Goal: Task Accomplishment & Management: Manage account settings

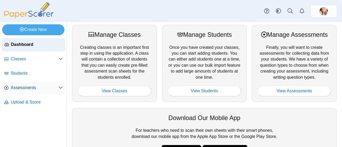
click at [18, 86] on span "Assessments" at bounding box center [35, 88] width 48 height 6
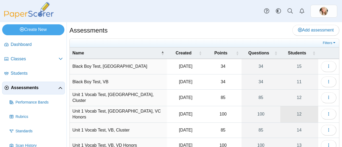
scroll to position [27, 0]
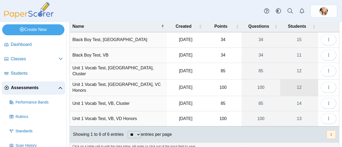
click at [291, 89] on link "12" at bounding box center [300, 88] width 38 height 16
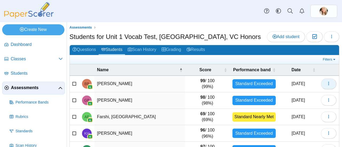
click at [327, 84] on icon "button" at bounding box center [329, 84] width 4 height 4
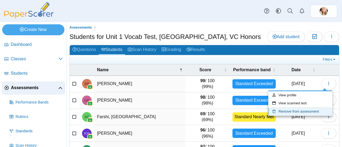
click at [314, 110] on link "Remove from assessment" at bounding box center [301, 112] width 64 height 8
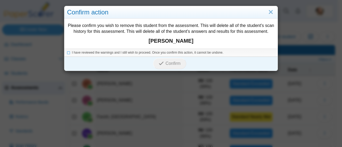
click at [65, 49] on div "I have reviewed the warnings and I still wish to proceed. Once you confirm this…" at bounding box center [170, 53] width 213 height 8
click at [67, 53] on icon at bounding box center [68, 52] width 3 height 3
click at [177, 65] on span "Confirm" at bounding box center [173, 63] width 15 height 5
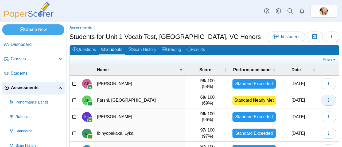
click at [321, 99] on button "button" at bounding box center [329, 100] width 16 height 11
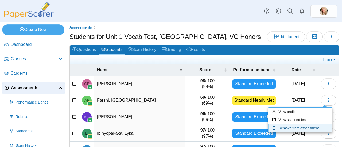
click at [297, 125] on link "Remove from assessment" at bounding box center [301, 128] width 64 height 8
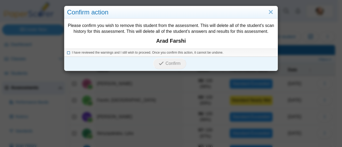
click at [67, 52] on icon at bounding box center [68, 52] width 3 height 3
click at [166, 63] on span "Confirm" at bounding box center [173, 63] width 15 height 5
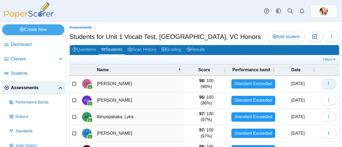
click at [325, 87] on button "button" at bounding box center [329, 84] width 16 height 11
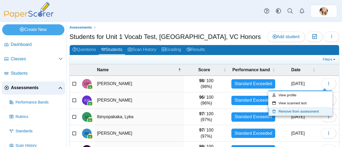
click at [315, 109] on link "Remove from assessment" at bounding box center [301, 112] width 64 height 8
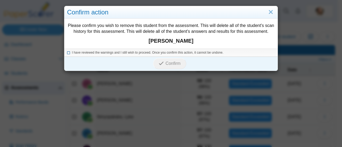
click at [67, 53] on icon at bounding box center [68, 52] width 3 height 3
click at [171, 62] on span "Confirm" at bounding box center [173, 63] width 15 height 5
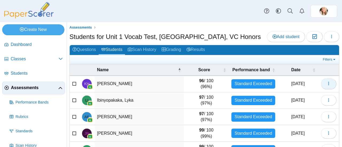
click at [327, 83] on icon "button" at bounding box center [329, 84] width 4 height 4
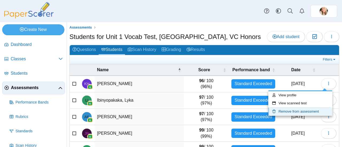
click at [292, 112] on link "Remove from assessment" at bounding box center [301, 112] width 64 height 8
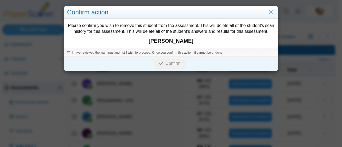
click at [67, 51] on icon at bounding box center [68, 52] width 3 height 3
click at [166, 64] on span "Confirm" at bounding box center [173, 63] width 15 height 5
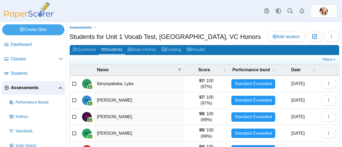
click at [74, 82] on icon at bounding box center [74, 84] width 4 height 4
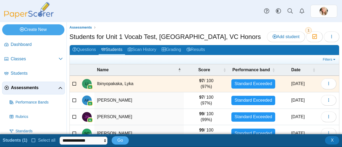
click at [73, 100] on icon at bounding box center [74, 100] width 4 height 4
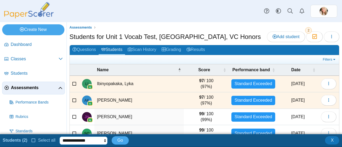
click at [67, 139] on select "**********" at bounding box center [84, 141] width 48 height 8
click at [169, 7] on div "Dashboard Classes Archived classes Students Assessments" at bounding box center [171, 11] width 342 height 22
click at [73, 84] on icon at bounding box center [74, 84] width 4 height 4
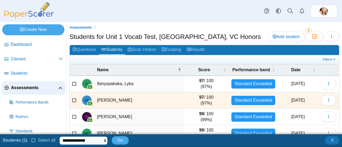
click at [74, 100] on icon at bounding box center [74, 100] width 4 height 4
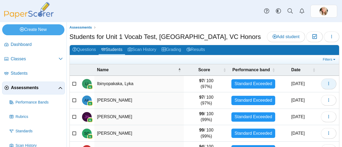
click at [327, 83] on icon "button" at bounding box center [329, 84] width 4 height 4
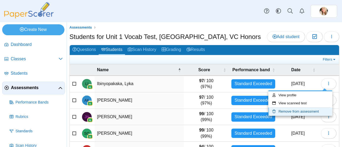
click at [296, 111] on link "Remove from assessment" at bounding box center [301, 112] width 64 height 8
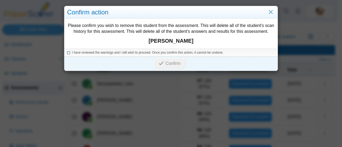
click at [67, 53] on icon at bounding box center [68, 52] width 3 height 3
click at [176, 64] on span "Confirm" at bounding box center [173, 63] width 15 height 5
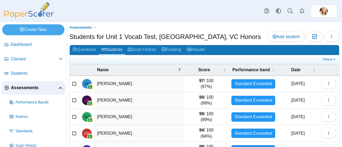
click at [328, 85] on use "button" at bounding box center [328, 83] width 1 height 3
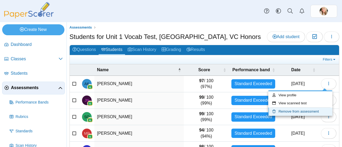
click at [304, 108] on link "Remove from assessment" at bounding box center [301, 112] width 64 height 8
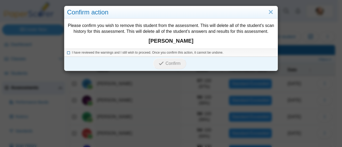
click at [67, 52] on icon at bounding box center [68, 52] width 3 height 3
click at [172, 64] on span "Confirm" at bounding box center [173, 63] width 15 height 5
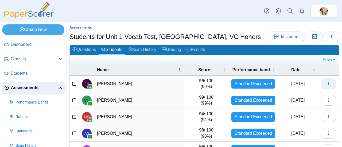
click at [321, 82] on button "button" at bounding box center [329, 84] width 16 height 11
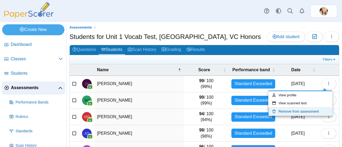
click at [287, 113] on link "Remove from assessment" at bounding box center [301, 112] width 64 height 8
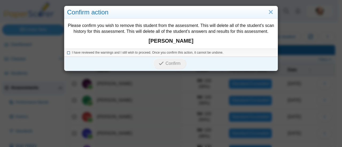
click at [67, 52] on icon at bounding box center [68, 52] width 3 height 3
click at [174, 61] on span "Confirm" at bounding box center [173, 63] width 15 height 5
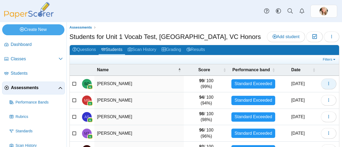
click at [327, 82] on span "button" at bounding box center [329, 84] width 4 height 5
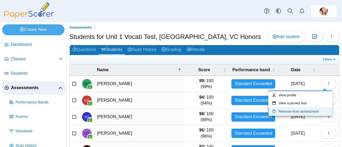
click at [275, 113] on use at bounding box center [274, 111] width 3 height 3
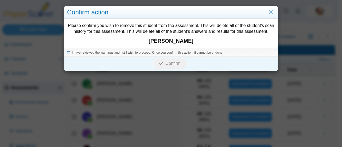
click at [67, 52] on icon at bounding box center [68, 52] width 3 height 3
click at [178, 63] on span "Confirm" at bounding box center [173, 63] width 15 height 5
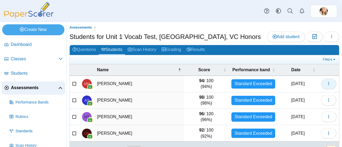
click at [330, 86] on button "button" at bounding box center [329, 84] width 16 height 11
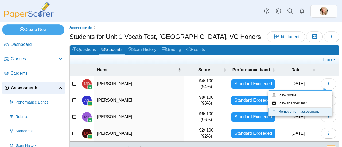
click at [305, 112] on link "Remove from assessment" at bounding box center [301, 112] width 64 height 8
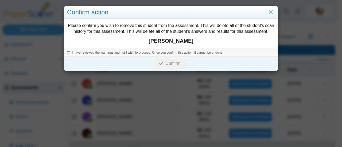
click at [67, 51] on icon at bounding box center [68, 52] width 3 height 3
click at [163, 62] on icon "submit" at bounding box center [162, 64] width 7 height 6
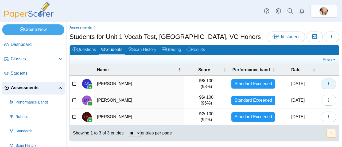
click at [323, 84] on button "button" at bounding box center [329, 84] width 16 height 11
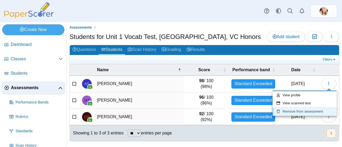
click at [305, 112] on link "Remove from assessment" at bounding box center [305, 112] width 64 height 8
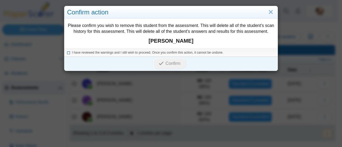
click at [67, 52] on icon at bounding box center [68, 52] width 3 height 3
drag, startPoint x: 181, startPoint y: 67, endPoint x: 172, endPoint y: 68, distance: 8.6
click at [181, 67] on button "Confirm" at bounding box center [169, 63] width 33 height 11
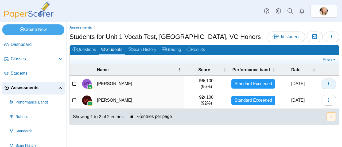
click at [326, 81] on button "button" at bounding box center [329, 84] width 16 height 11
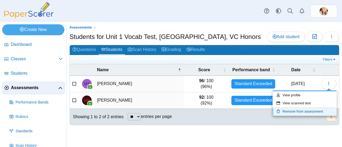
drag, startPoint x: 310, startPoint y: 109, endPoint x: 305, endPoint y: 108, distance: 4.9
click at [310, 109] on link "Remove from assessment" at bounding box center [305, 112] width 64 height 8
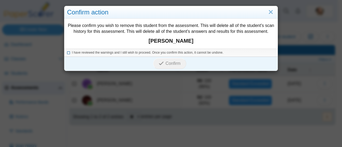
click at [67, 53] on icon at bounding box center [68, 52] width 3 height 3
click at [174, 65] on span "Confirm" at bounding box center [173, 63] width 15 height 5
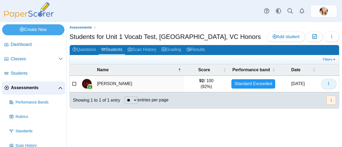
click at [329, 82] on icon "button" at bounding box center [329, 84] width 4 height 4
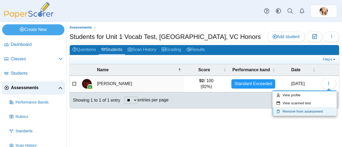
click at [290, 112] on link "Remove from assessment" at bounding box center [305, 112] width 64 height 8
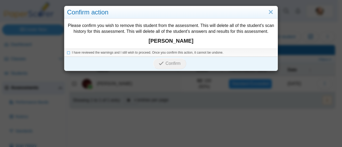
click at [65, 51] on div "I have reviewed the warnings and I still wish to proceed. Once you confirm this…" at bounding box center [170, 53] width 213 height 8
click at [67, 52] on icon at bounding box center [68, 52] width 3 height 3
click at [166, 67] on button "Confirm" at bounding box center [169, 63] width 33 height 11
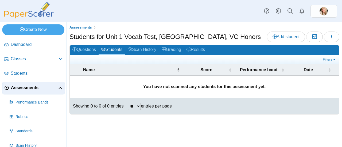
click at [10, 84] on link "Assessments" at bounding box center [33, 88] width 63 height 13
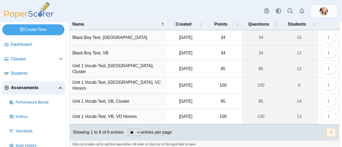
scroll to position [32, 0]
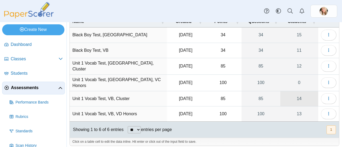
click at [295, 95] on link "14" at bounding box center [300, 98] width 38 height 15
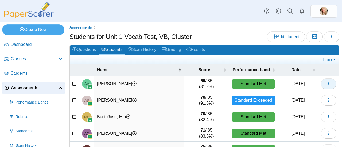
click at [327, 82] on button "button" at bounding box center [329, 84] width 16 height 11
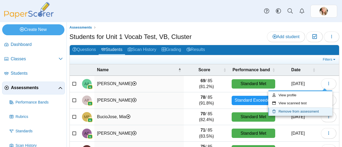
click at [289, 113] on link "Remove from assessment" at bounding box center [301, 112] width 64 height 8
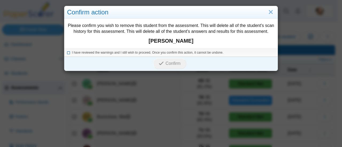
click at [67, 51] on icon at bounding box center [68, 52] width 3 height 3
click at [176, 64] on span "Confirm" at bounding box center [173, 63] width 15 height 5
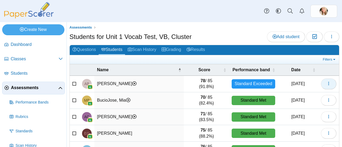
click at [327, 82] on icon "button" at bounding box center [329, 84] width 4 height 4
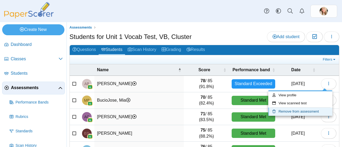
click at [286, 111] on link "Remove from assessment" at bounding box center [301, 112] width 64 height 8
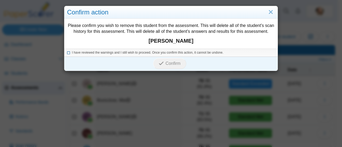
click at [67, 51] on icon at bounding box center [68, 52] width 3 height 3
click at [169, 65] on span "Confirm" at bounding box center [173, 63] width 15 height 5
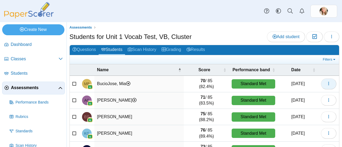
click at [327, 83] on button "button" at bounding box center [329, 84] width 16 height 11
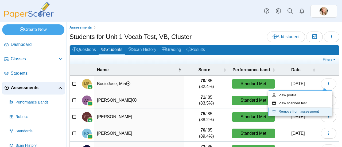
click at [279, 110] on link "Remove from assessment" at bounding box center [301, 112] width 64 height 8
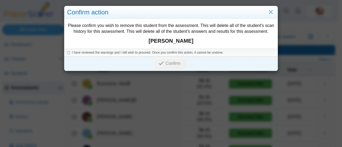
click at [68, 55] on div "I have reviewed the warnings and I still wish to proceed. Once you confirm this…" at bounding box center [170, 53] width 213 height 8
click at [68, 51] on icon at bounding box center [68, 52] width 3 height 3
click at [176, 60] on button "Confirm" at bounding box center [169, 63] width 33 height 11
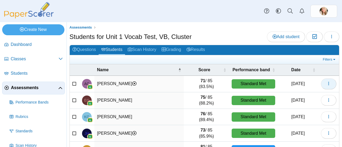
click at [321, 82] on button "button" at bounding box center [329, 84] width 16 height 11
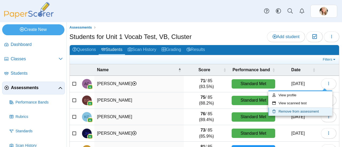
drag, startPoint x: 314, startPoint y: 114, endPoint x: 311, endPoint y: 115, distance: 2.7
click at [314, 115] on link "Remove from assessment" at bounding box center [301, 112] width 64 height 8
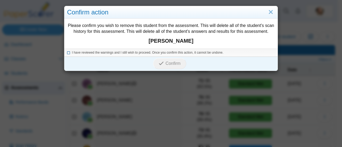
click at [67, 52] on icon at bounding box center [68, 52] width 3 height 3
click at [162, 64] on icon "submit" at bounding box center [162, 64] width 7 height 6
